Goal: Transaction & Acquisition: Register for event/course

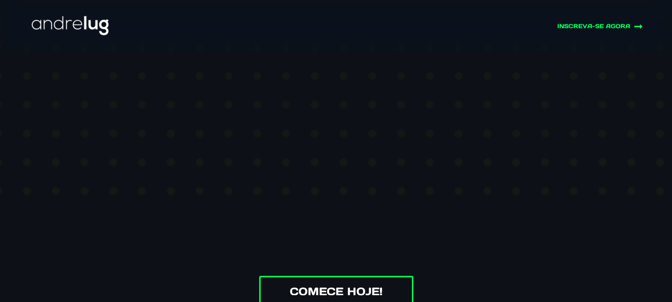
scroll to position [243, 0]
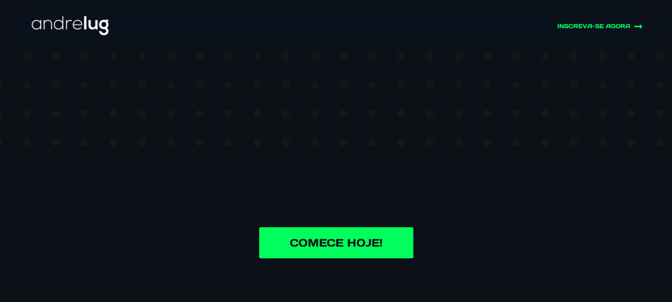
click at [336, 246] on link "Comece Hoje!" at bounding box center [336, 242] width 154 height 31
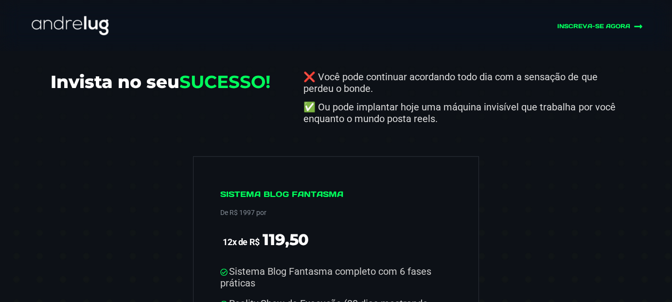
scroll to position [4599, 0]
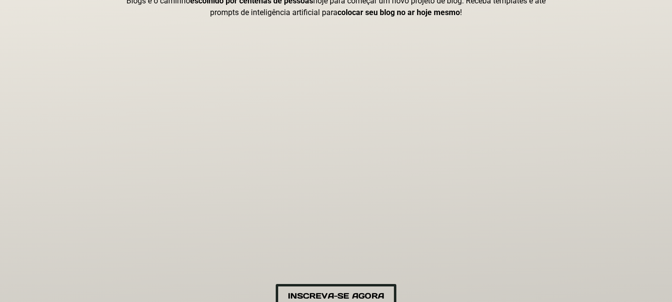
scroll to position [243, 0]
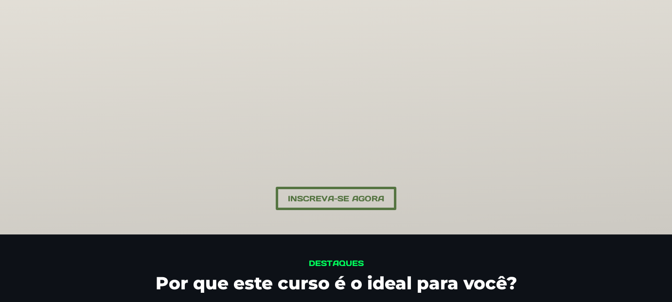
click at [326, 198] on span "Inscreva-se Agora" at bounding box center [336, 198] width 96 height 9
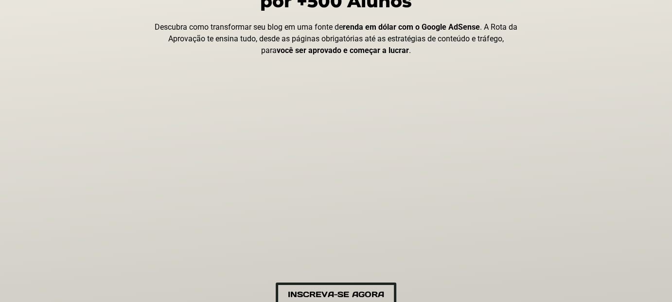
scroll to position [195, 0]
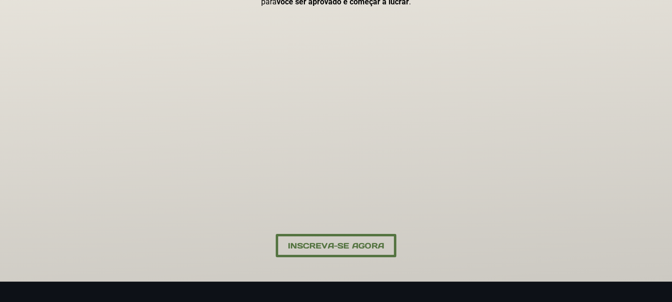
click at [328, 242] on span "Inscreva-se Agora" at bounding box center [336, 245] width 96 height 9
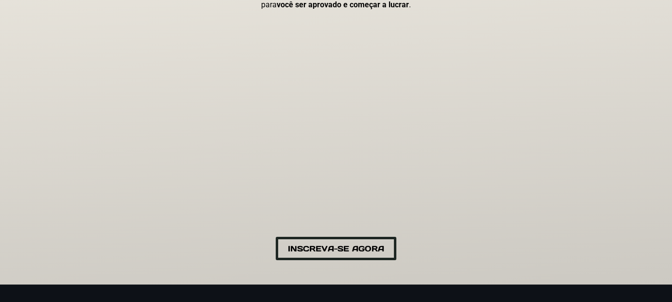
scroll to position [142, 0]
